Goal: Task Accomplishment & Management: Use online tool/utility

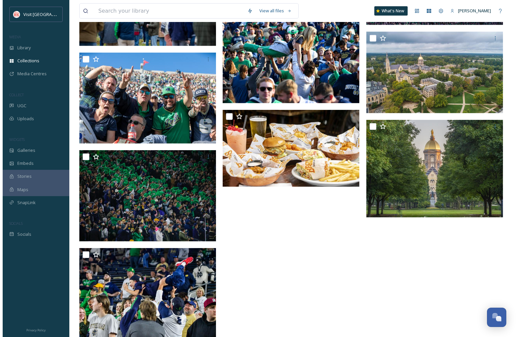
scroll to position [691, 0]
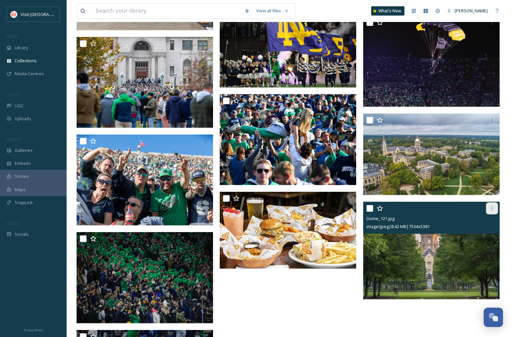
click at [492, 208] on icon at bounding box center [492, 208] width 5 height 5
click at [371, 206] on input "checkbox" at bounding box center [370, 208] width 7 height 7
checkbox input "true"
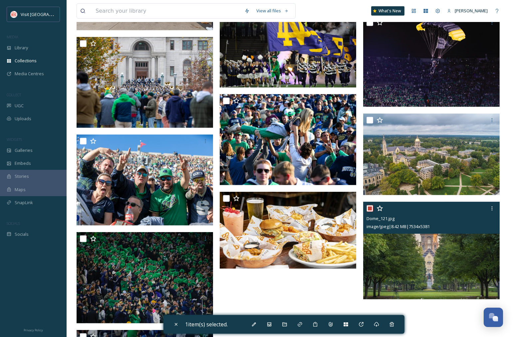
click at [422, 231] on div "Dome_121.jpg image/jpeg | 8.42 MB | 7534 x 5381" at bounding box center [431, 218] width 137 height 32
click at [423, 256] on img at bounding box center [431, 251] width 137 height 98
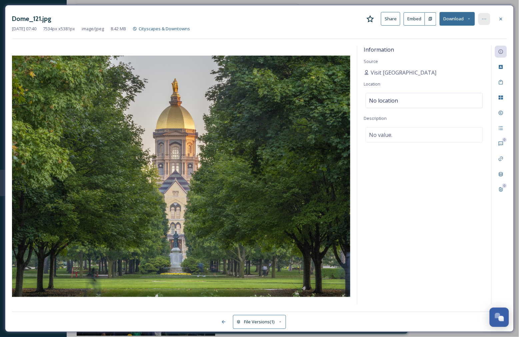
click at [480, 19] on div at bounding box center [484, 19] width 12 height 12
click at [350, 31] on div "[DATE] 07:40 7534 px x 5381 px image/jpeg 8.42 MB Cityscapes & Downtowns" at bounding box center [259, 29] width 495 height 6
click at [469, 19] on icon at bounding box center [469, 19] width 4 height 4
click at [339, 32] on div "[DATE] 07:40 7534 px x 5381 px image/jpeg 8.42 MB Cityscapes & Downtowns" at bounding box center [259, 29] width 495 height 6
click at [485, 19] on icon at bounding box center [484, 19] width 4 height 1
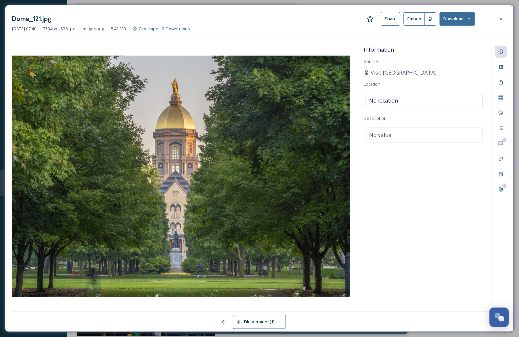
click at [440, 164] on div "Information Source Visit [GEOGRAPHIC_DATA] [GEOGRAPHIC_DATA] Location No locati…" at bounding box center [424, 175] width 134 height 259
click at [501, 157] on icon at bounding box center [500, 158] width 5 height 5
click at [501, 95] on icon at bounding box center [500, 97] width 5 height 5
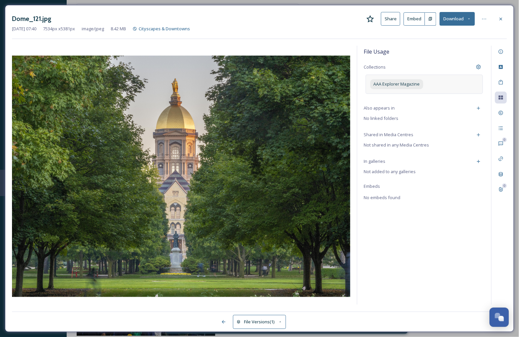
click at [431, 83] on div "AAA Explorer Magazine" at bounding box center [423, 84] width 117 height 19
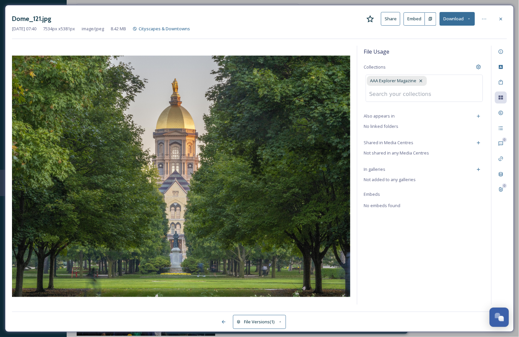
click at [414, 95] on input at bounding box center [402, 94] width 73 height 15
type input "Tempest"
drag, startPoint x: 388, startPoint y: 92, endPoint x: 365, endPoint y: 92, distance: 22.3
click at [365, 92] on div "AAA Explorer Magazine Tempest Create " Tempest "" at bounding box center [423, 88] width 117 height 27
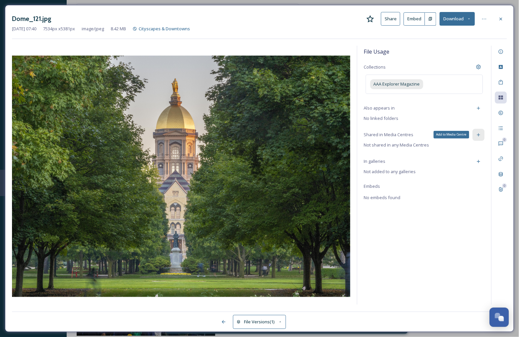
click at [481, 144] on div "File Usage Collections AAA Explorer Magazine Also appears in No linked folders …" at bounding box center [424, 175] width 134 height 259
click at [481, 133] on icon at bounding box center [478, 134] width 5 height 5
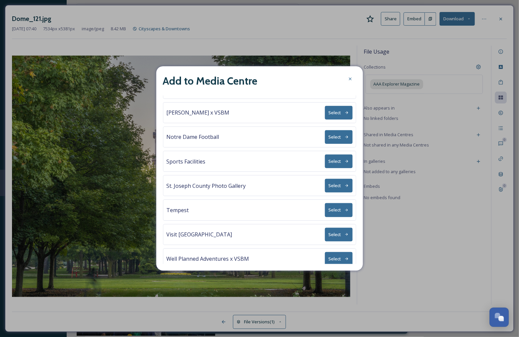
scroll to position [77, 0]
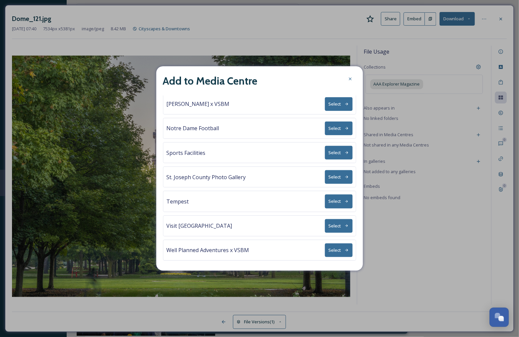
click at [329, 199] on button "Select" at bounding box center [339, 202] width 28 height 14
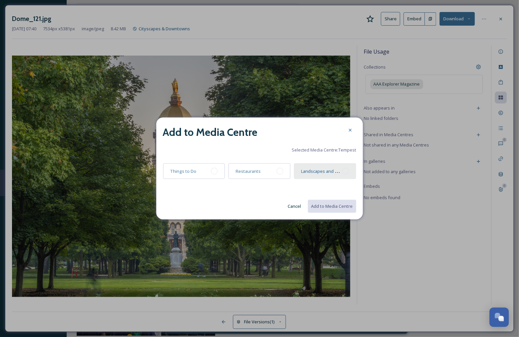
click at [347, 171] on div at bounding box center [345, 171] width 7 height 7
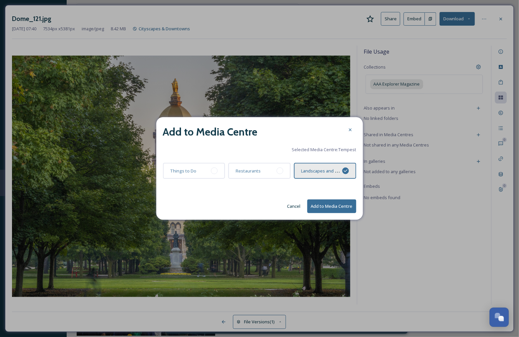
click at [341, 207] on button "Add to Media Centre" at bounding box center [331, 207] width 49 height 14
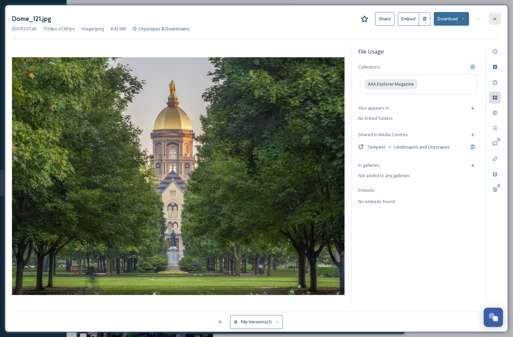
click at [494, 19] on icon at bounding box center [495, 18] width 5 height 5
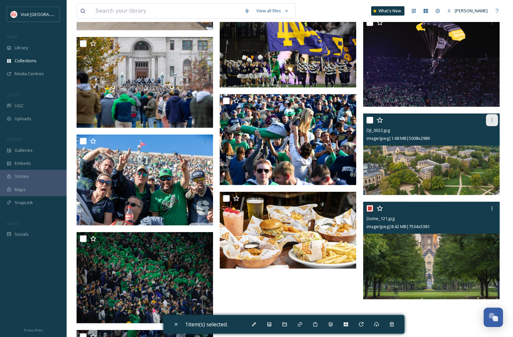
click at [494, 119] on icon at bounding box center [492, 120] width 5 height 5
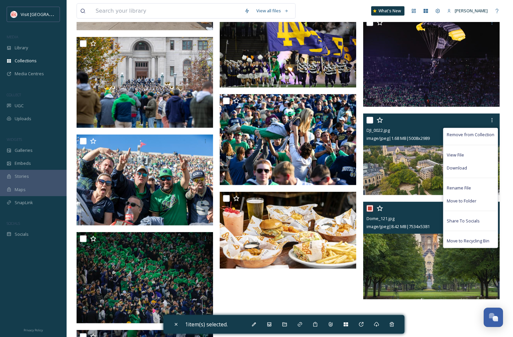
click at [401, 166] on img at bounding box center [431, 155] width 137 height 82
